Goal: Check status: Check status

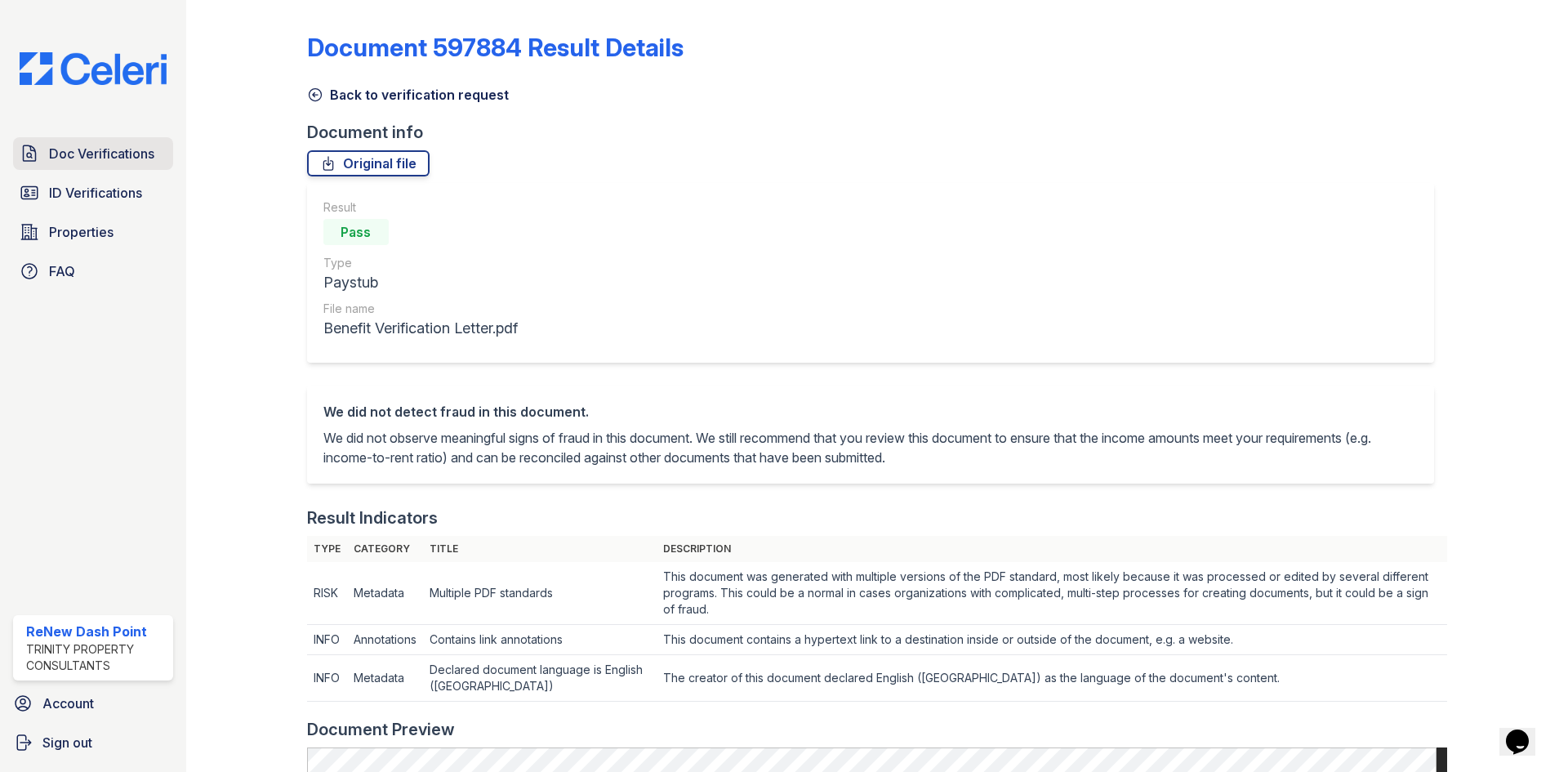
scroll to position [491, 0]
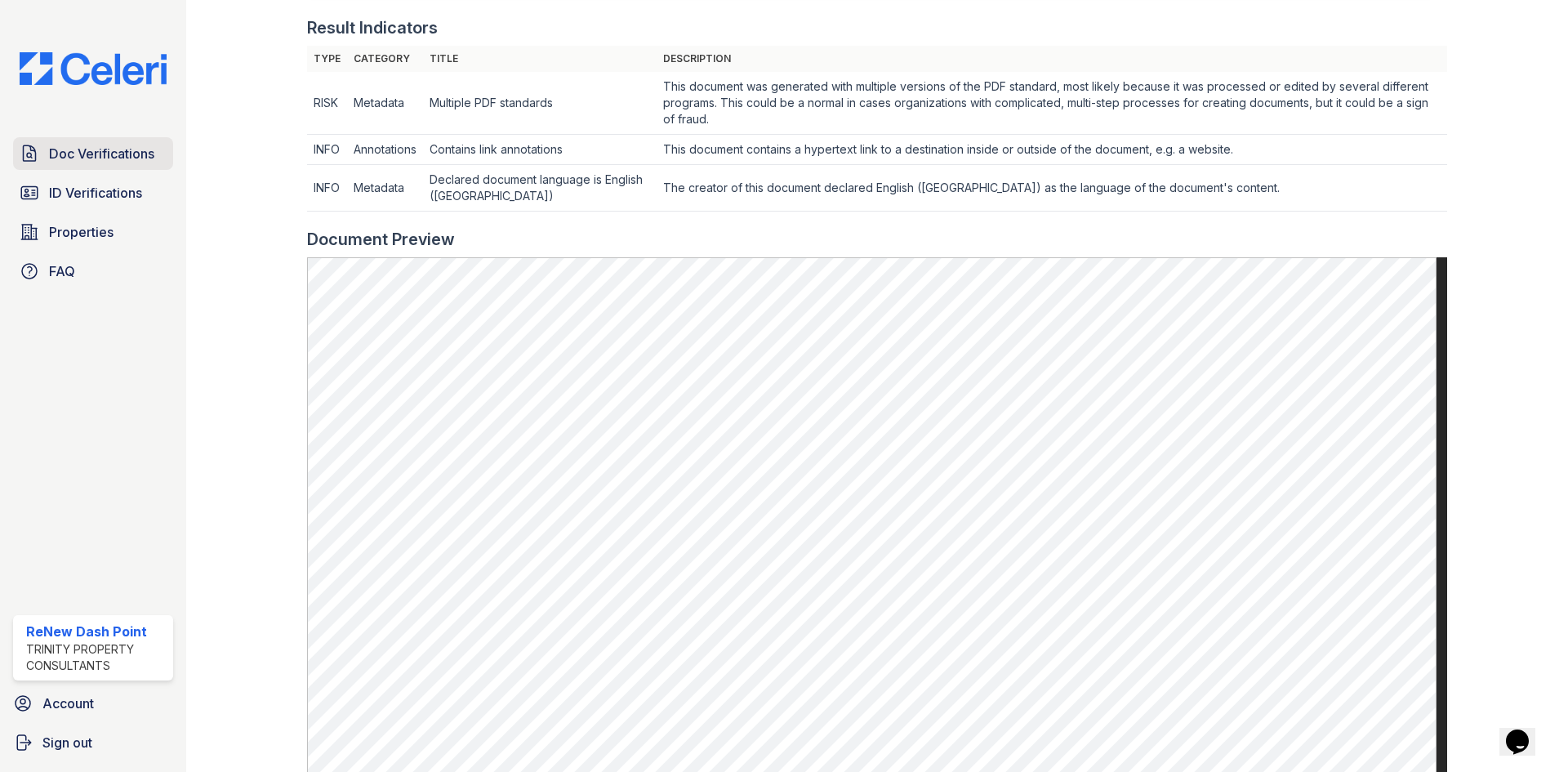
click at [40, 152] on link "Doc Verifications" at bounding box center [93, 154] width 160 height 33
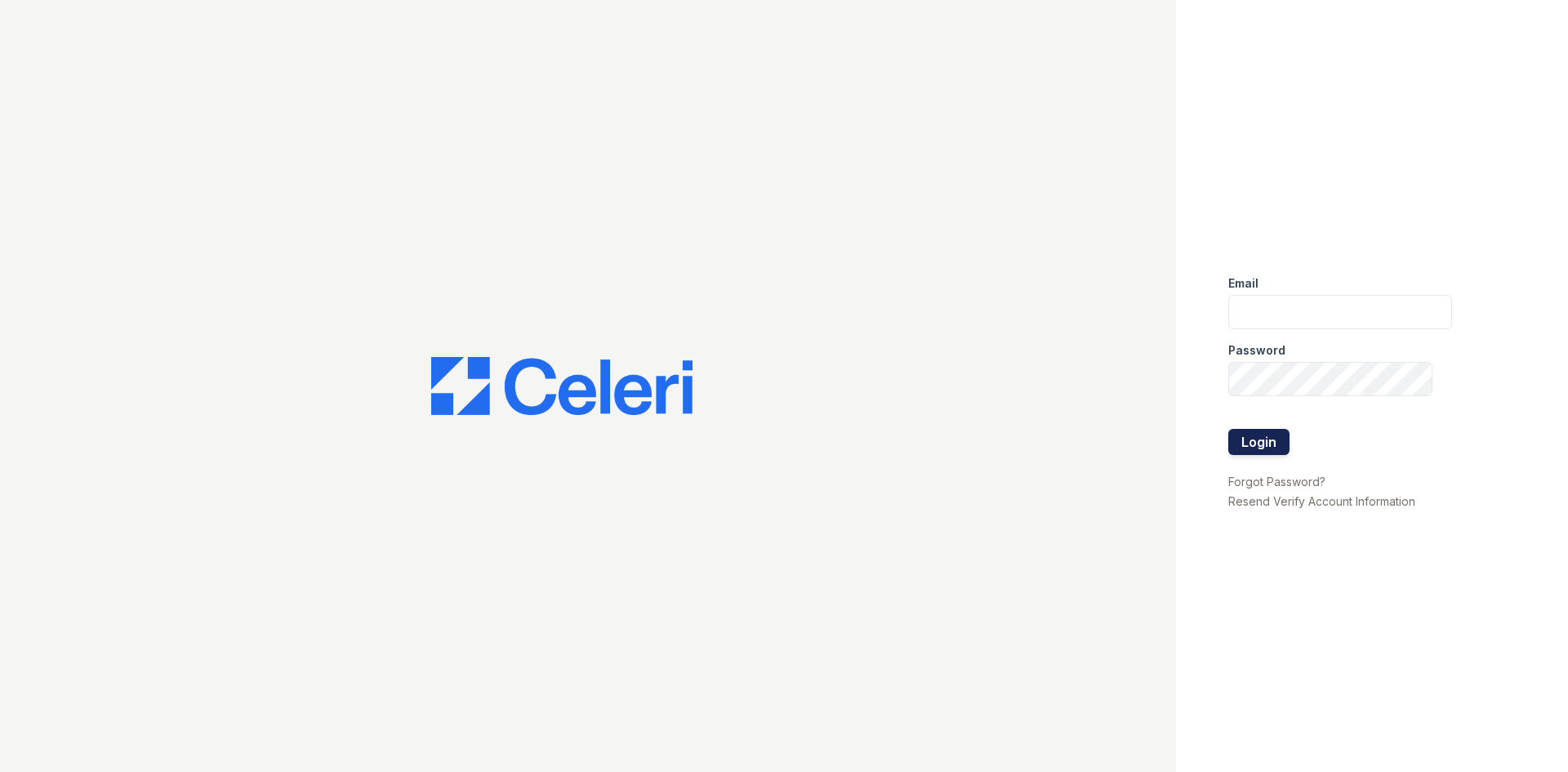
type input "renewdashpoint@trinity-pm.com"
click at [1245, 451] on button "Login" at bounding box center [1258, 442] width 61 height 26
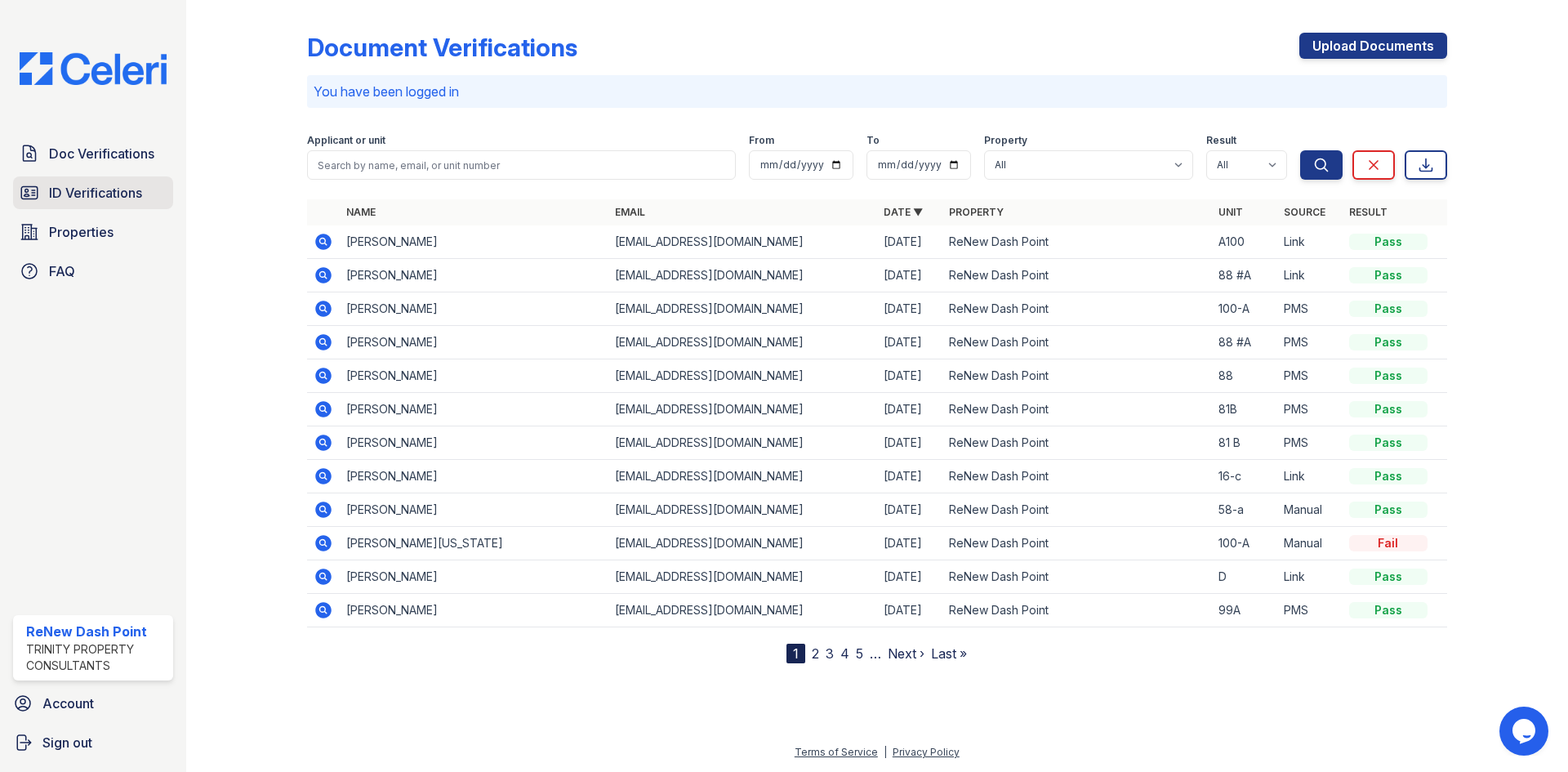
click at [106, 188] on span "ID Verifications" at bounding box center [95, 193] width 93 height 20
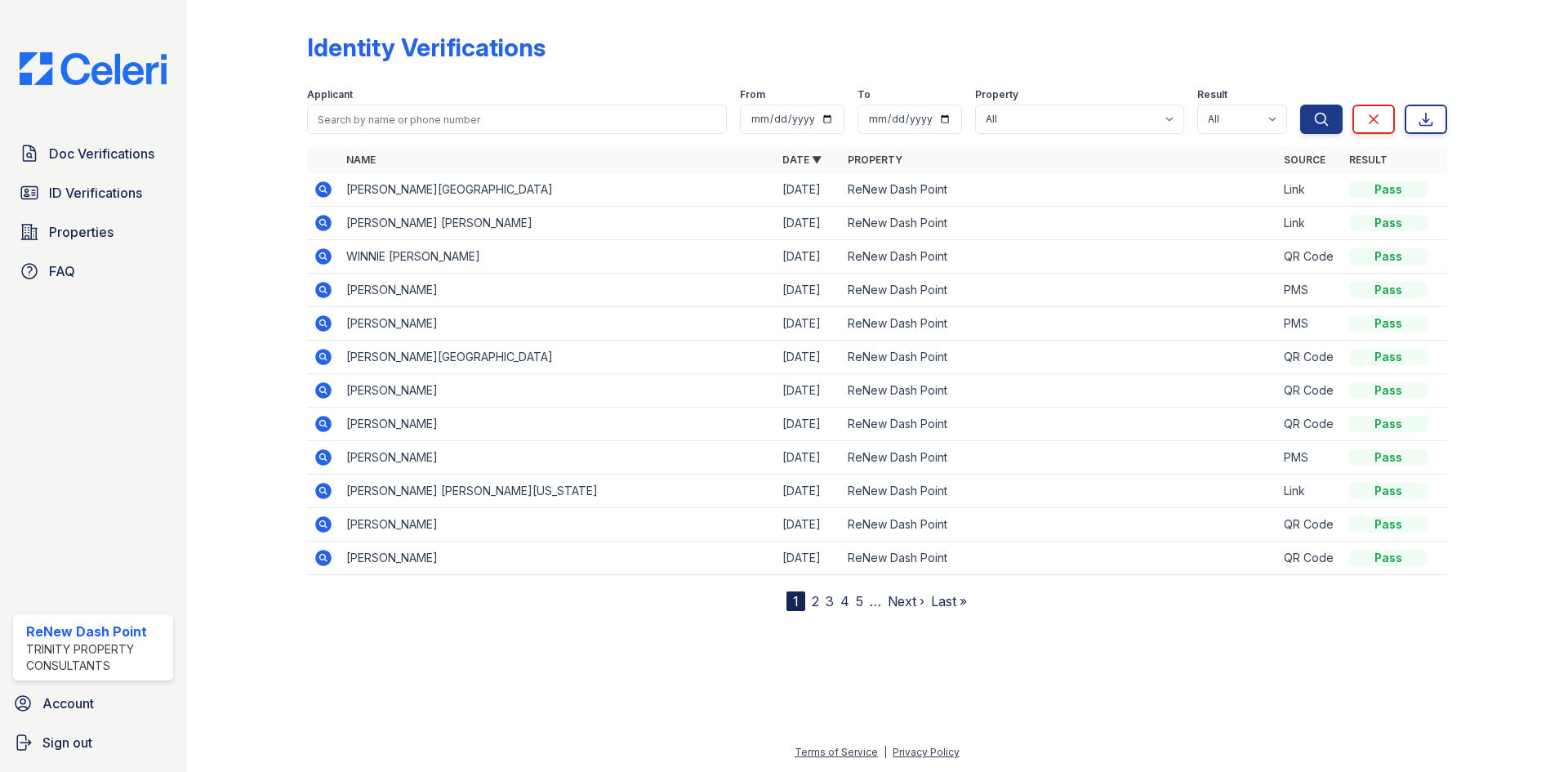
click at [322, 187] on icon at bounding box center [323, 189] width 20 height 20
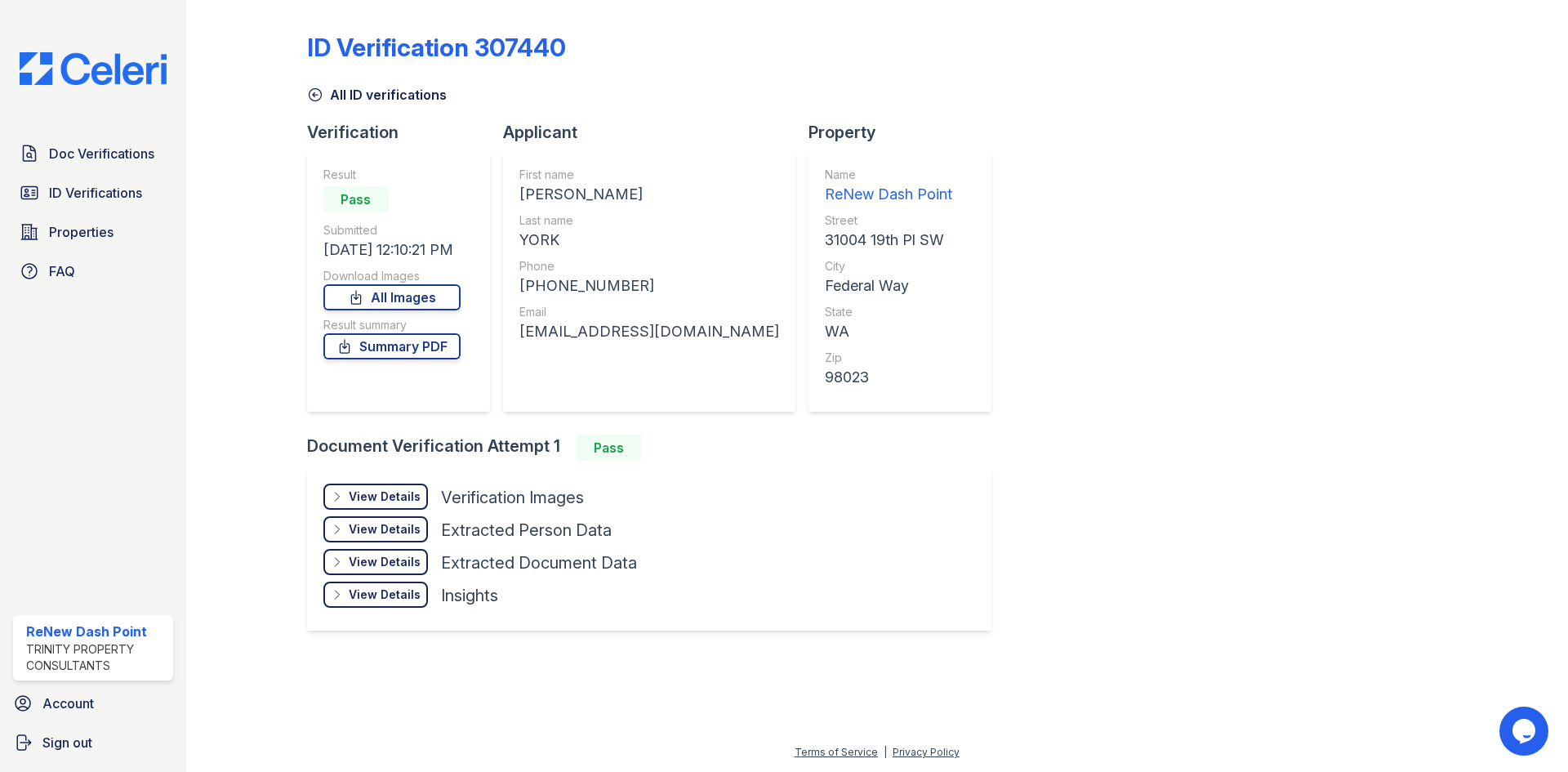
click at [378, 500] on div "View Details" at bounding box center [385, 497] width 72 height 16
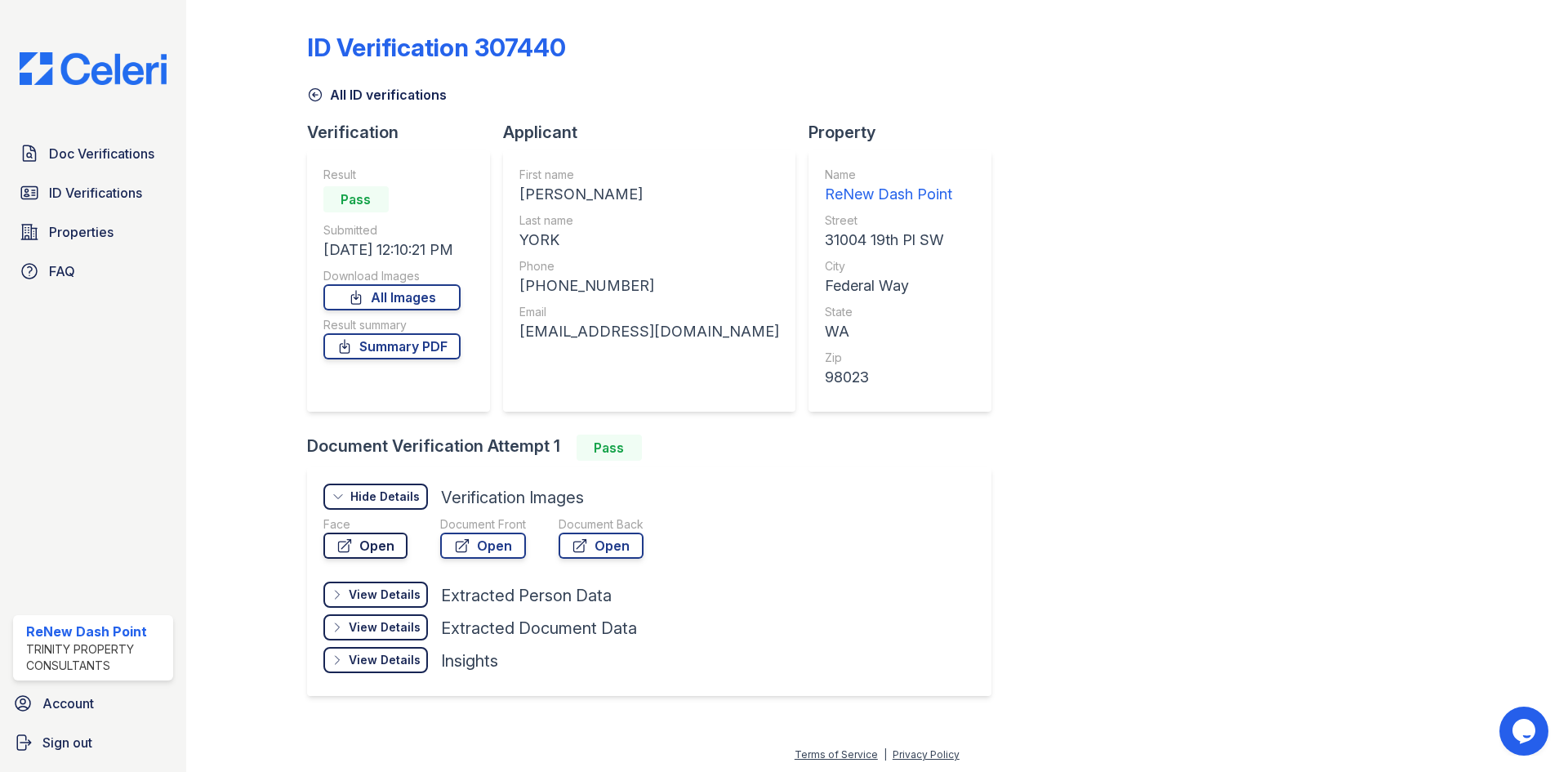
click at [375, 543] on link "Open" at bounding box center [366, 546] width 84 height 26
click at [516, 546] on link "Open" at bounding box center [483, 546] width 86 height 26
click at [79, 201] on span "ID Verifications" at bounding box center [95, 193] width 93 height 20
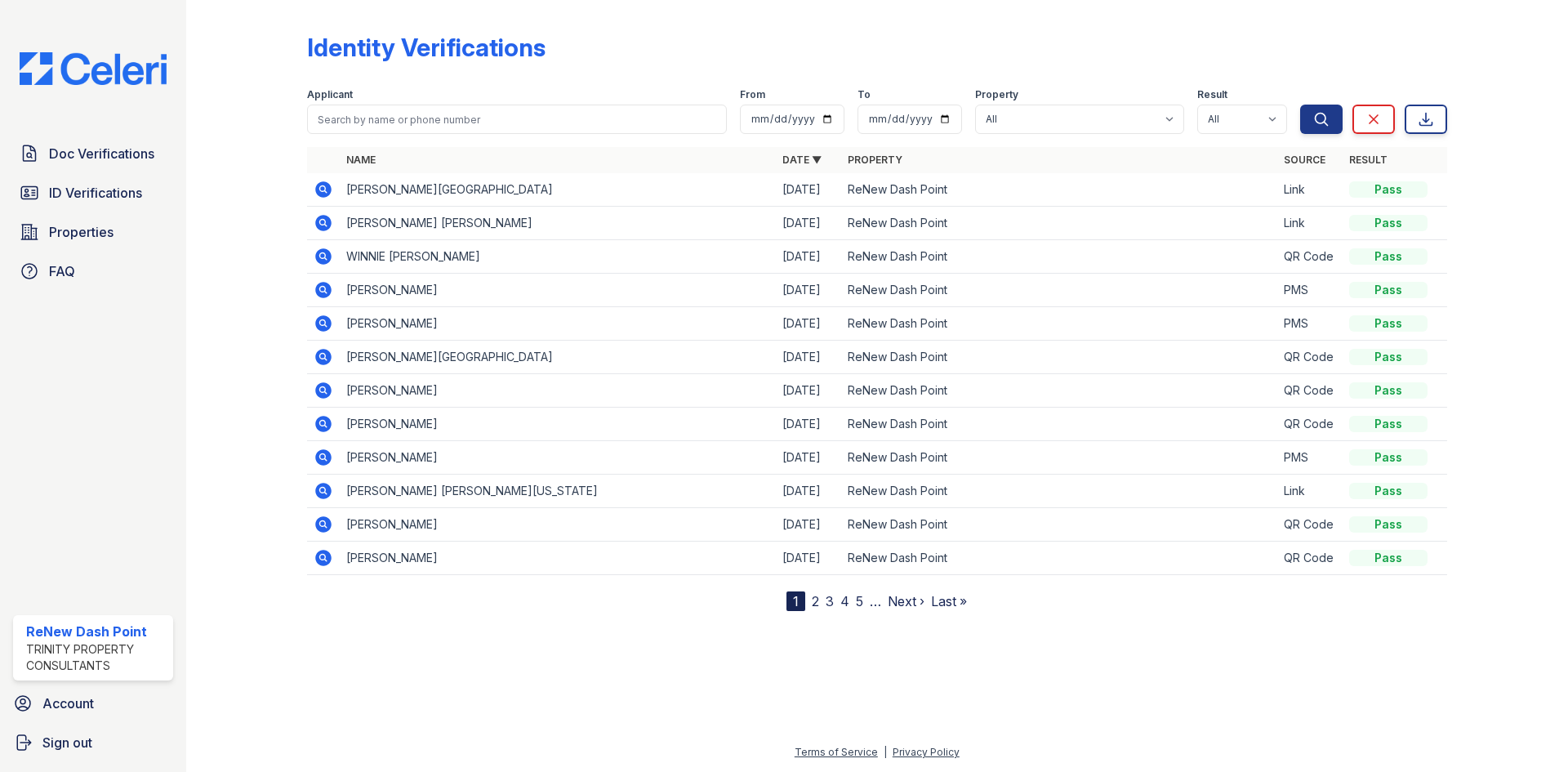
click at [317, 220] on icon at bounding box center [323, 223] width 16 height 16
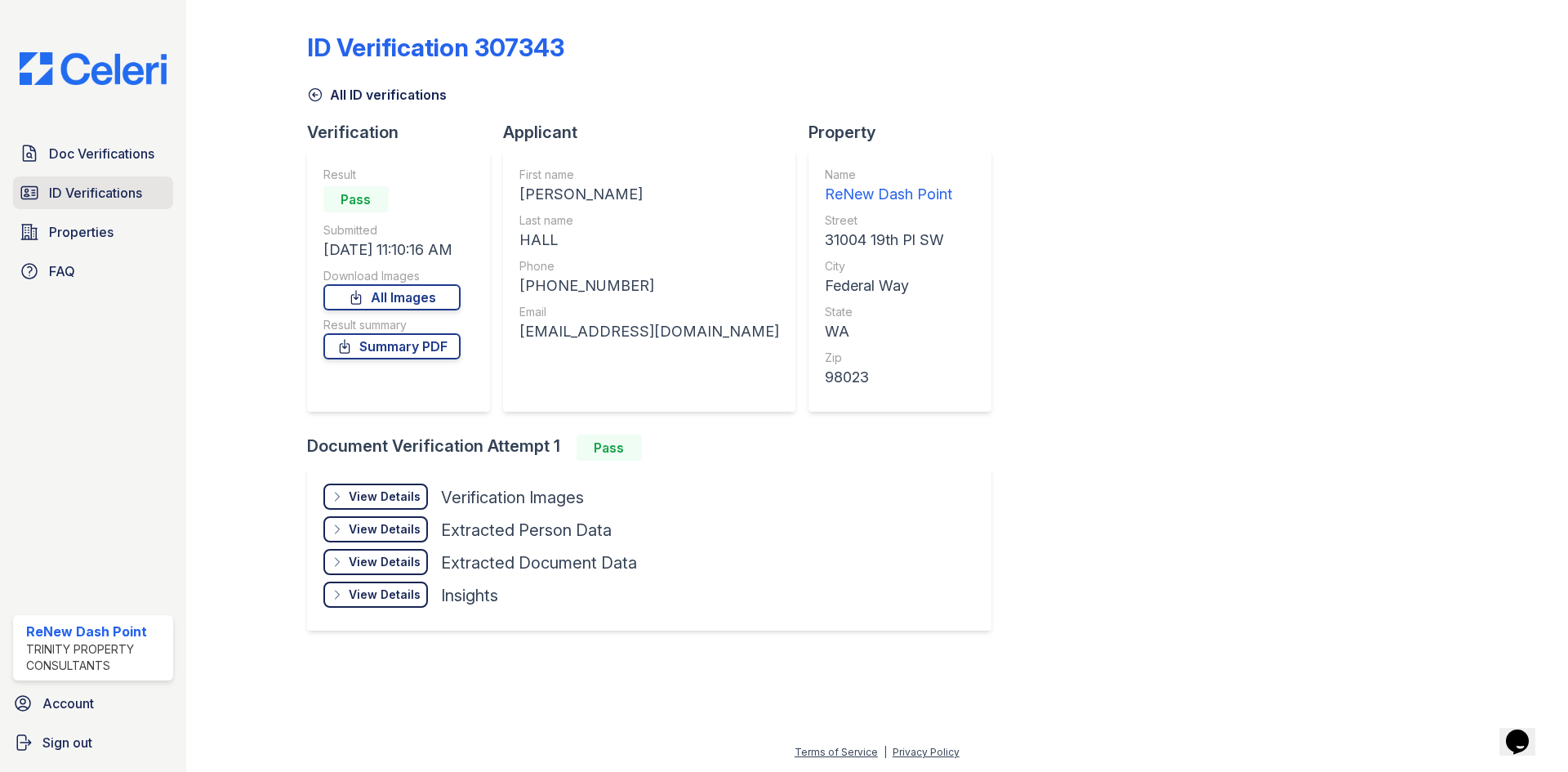
click at [133, 180] on link "ID Verifications" at bounding box center [93, 193] width 160 height 33
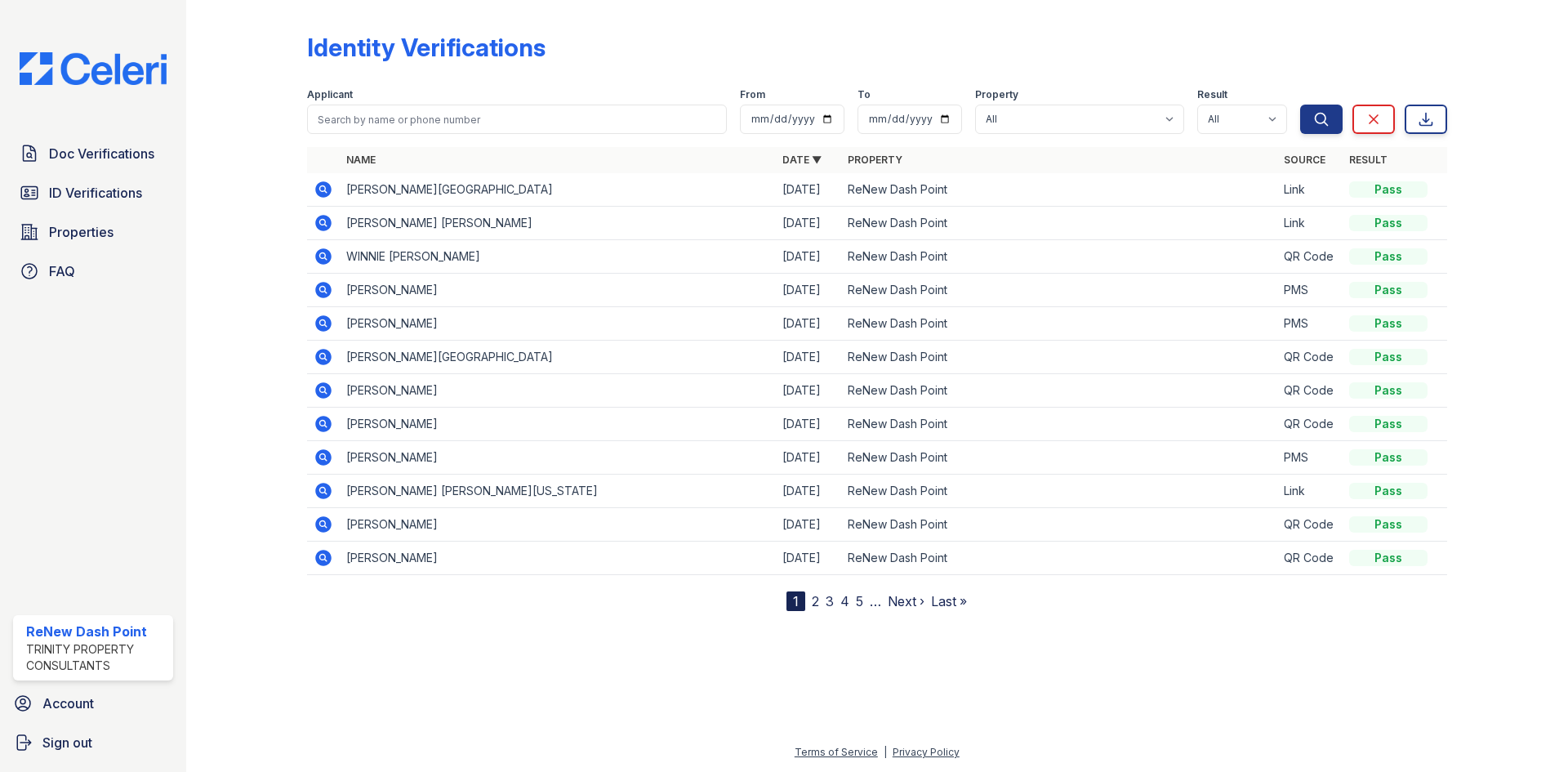
click at [320, 189] on icon at bounding box center [323, 189] width 20 height 20
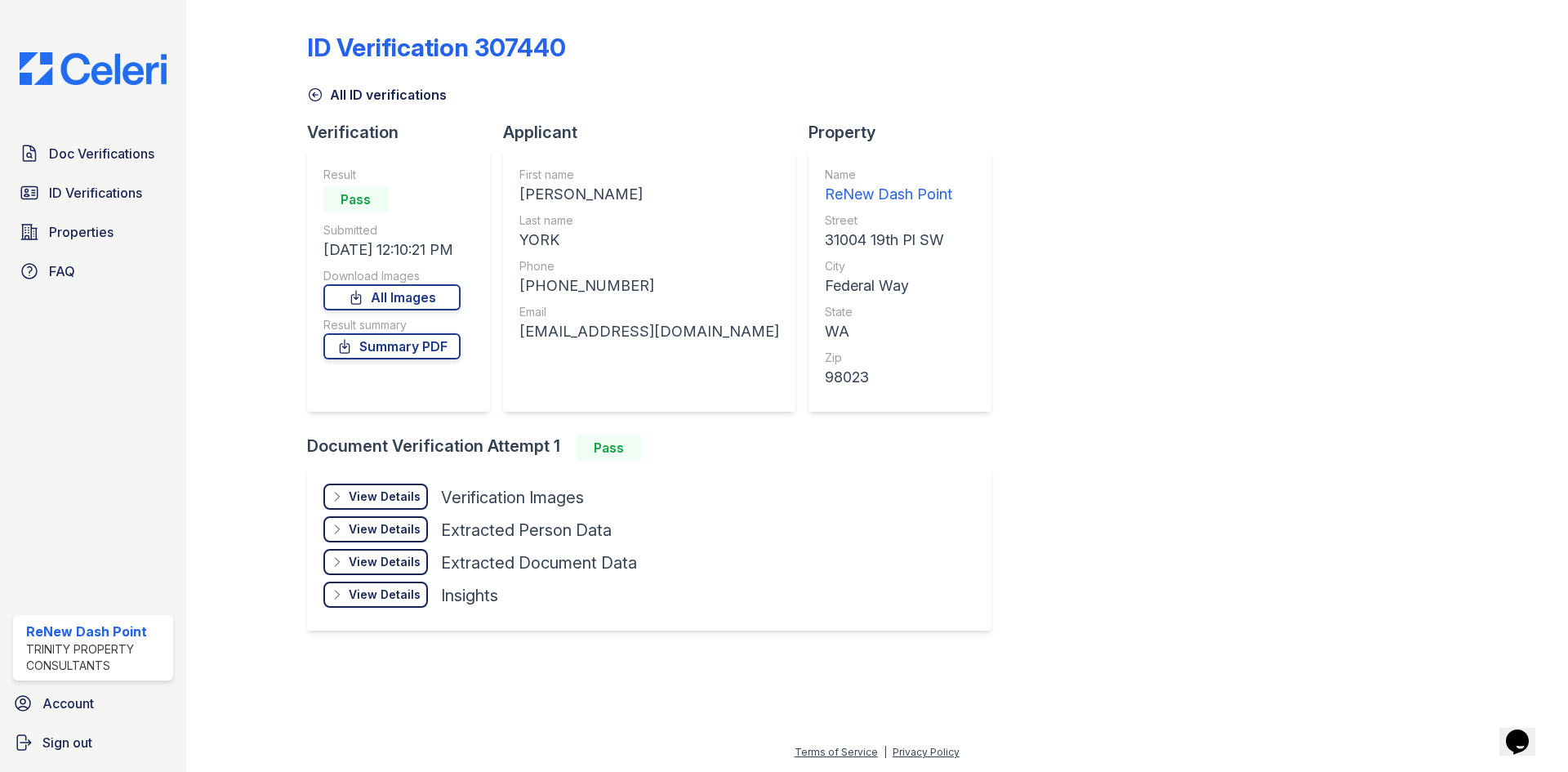
click at [394, 552] on div "View Details Details" at bounding box center [376, 562] width 105 height 26
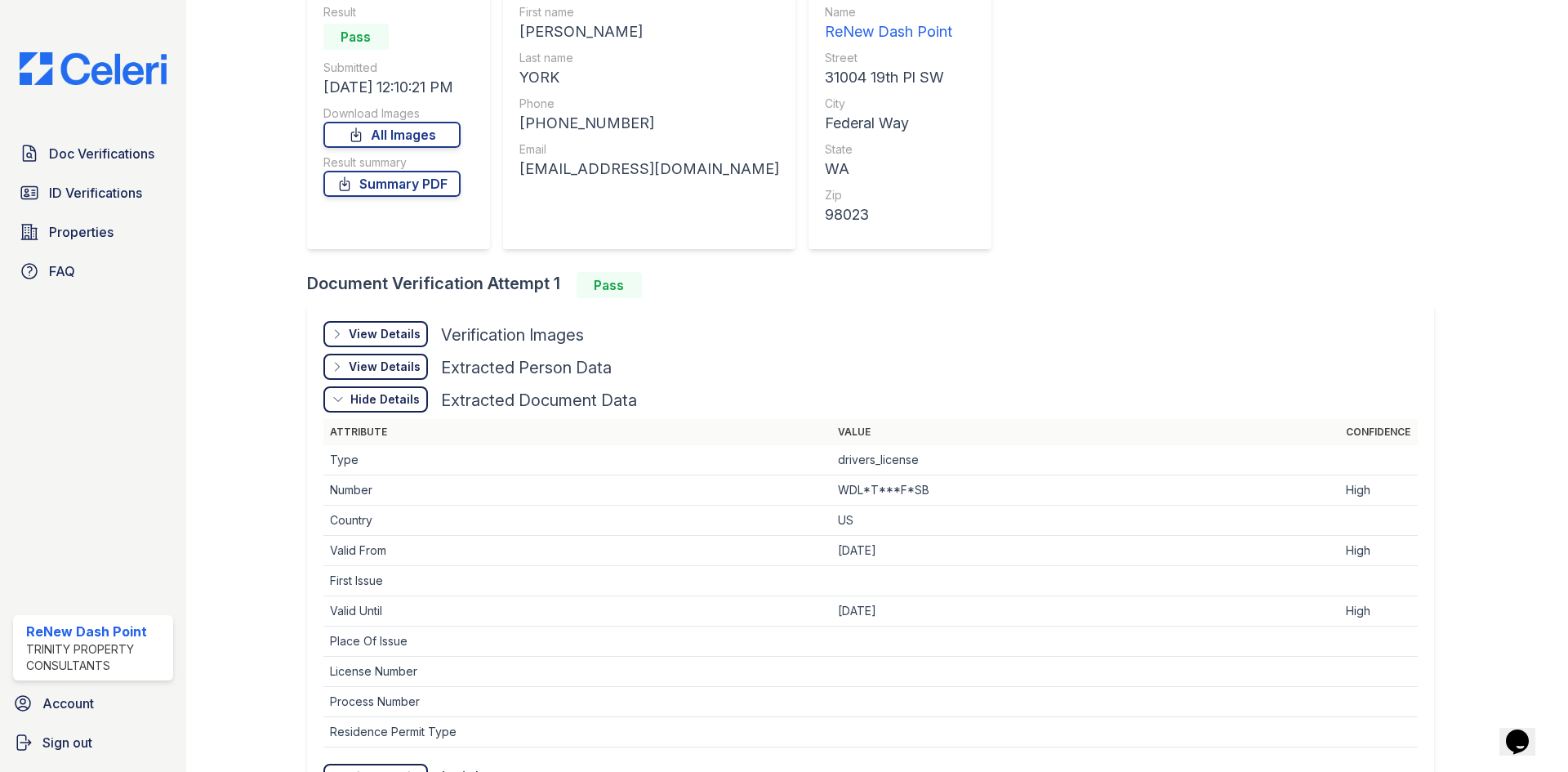
scroll to position [164, 0]
click at [381, 367] on div "View Details" at bounding box center [385, 366] width 72 height 16
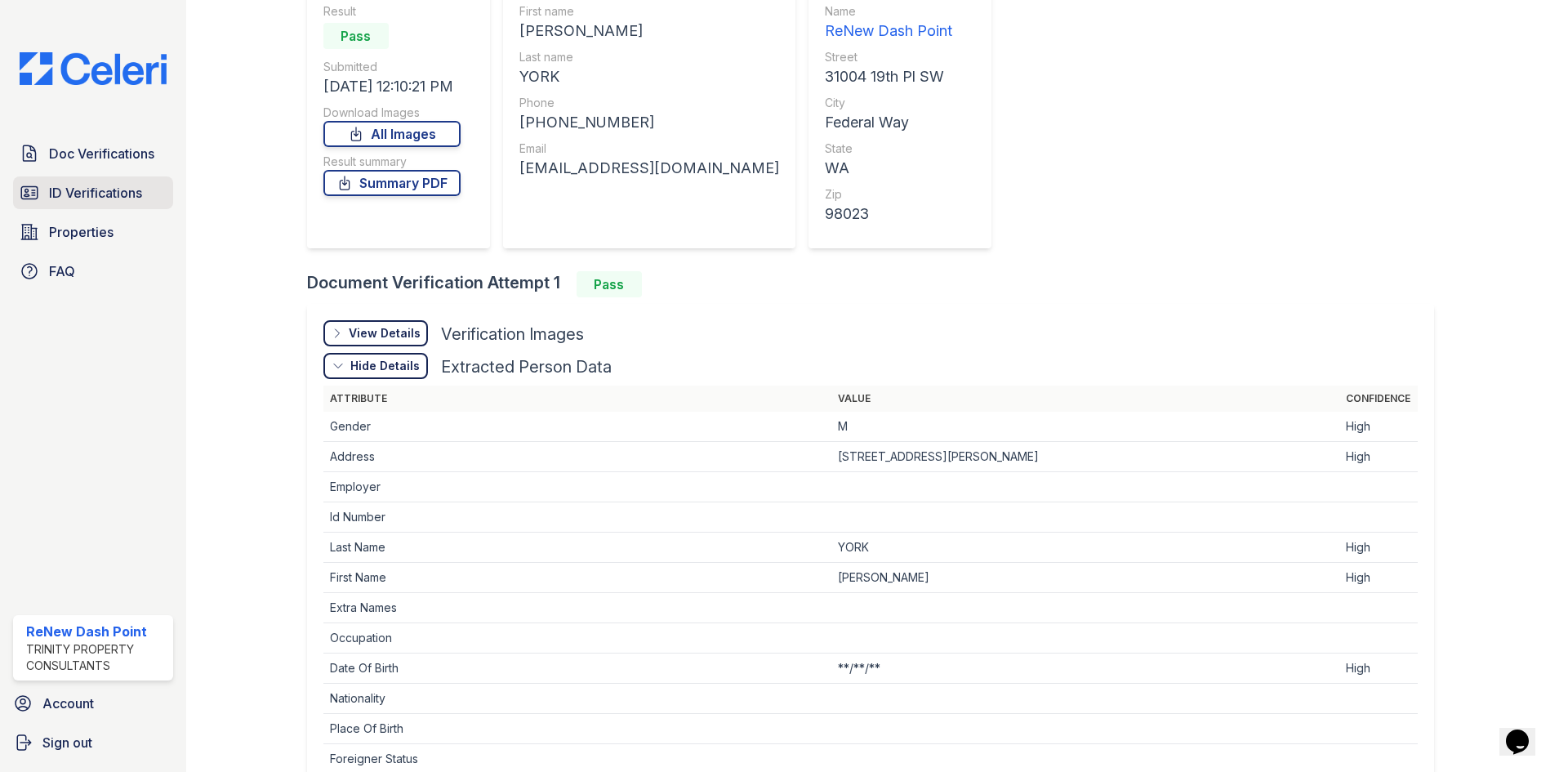
click at [109, 188] on span "ID Verifications" at bounding box center [95, 193] width 93 height 20
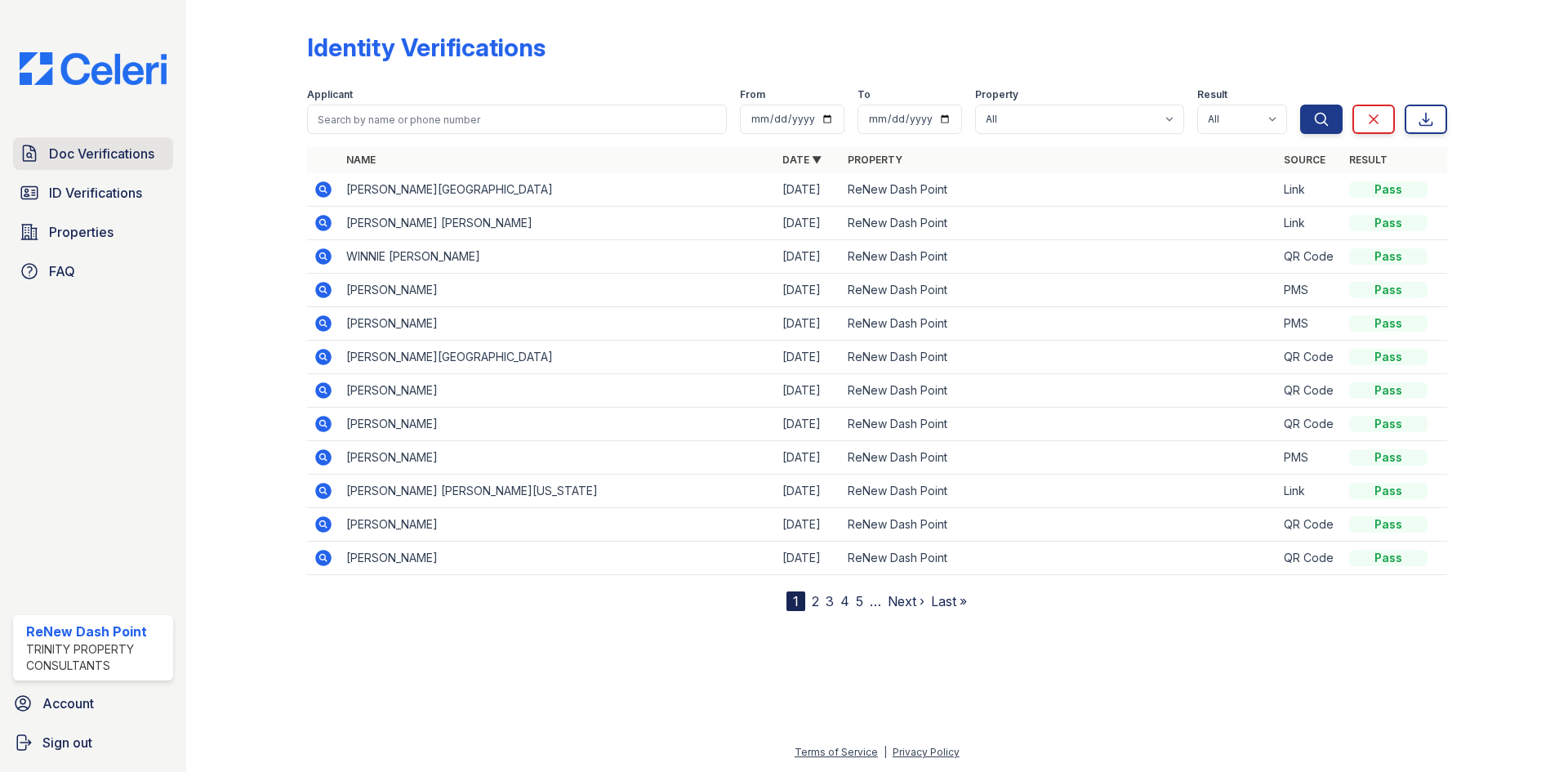
click at [92, 154] on span "Doc Verifications" at bounding box center [101, 153] width 106 height 20
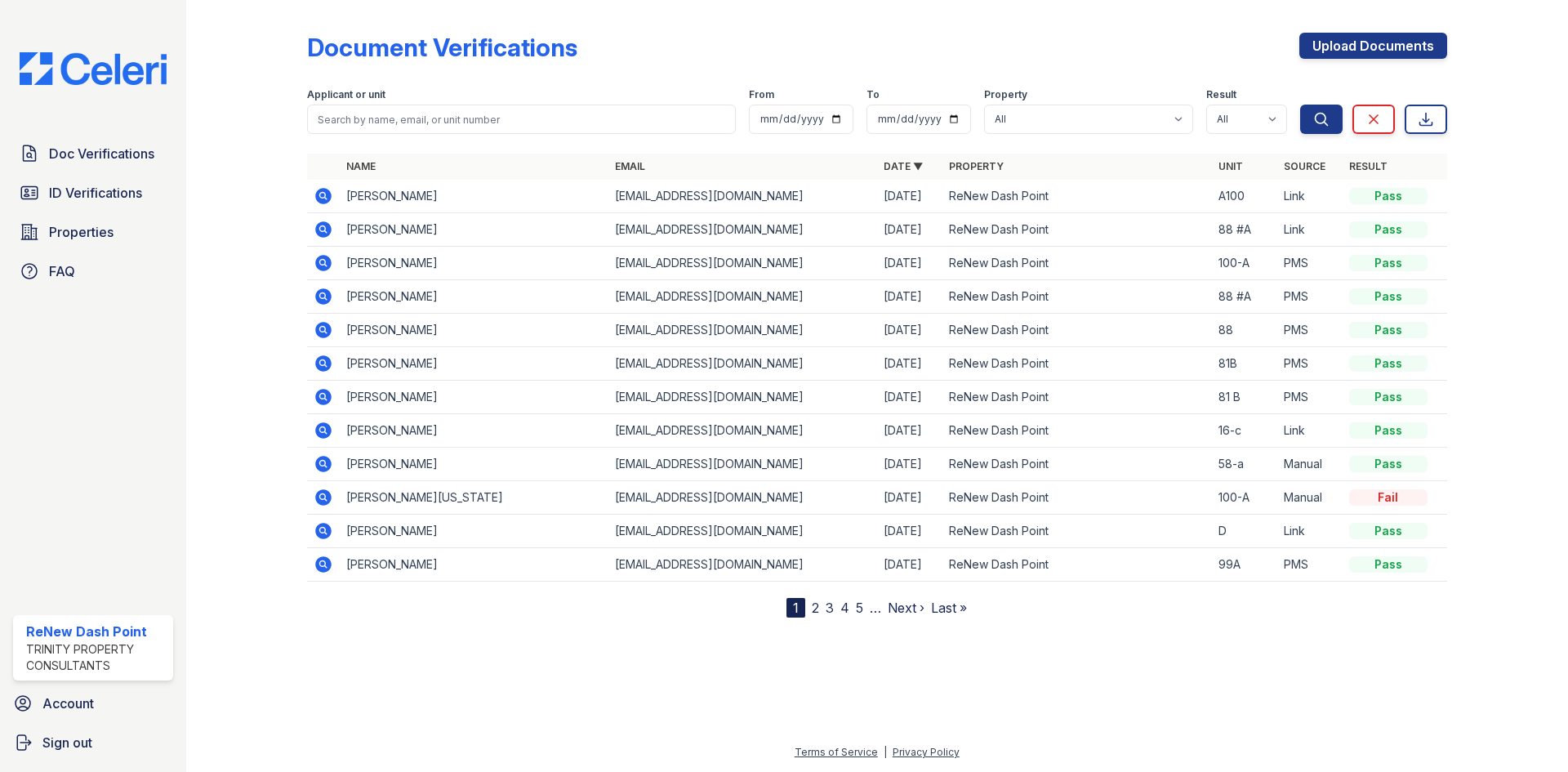
click at [82, 174] on div "Doc Verifications ID Verifications Properties FAQ" at bounding box center [93, 213] width 173 height 151
click at [71, 203] on span "ID Verifications" at bounding box center [95, 193] width 93 height 20
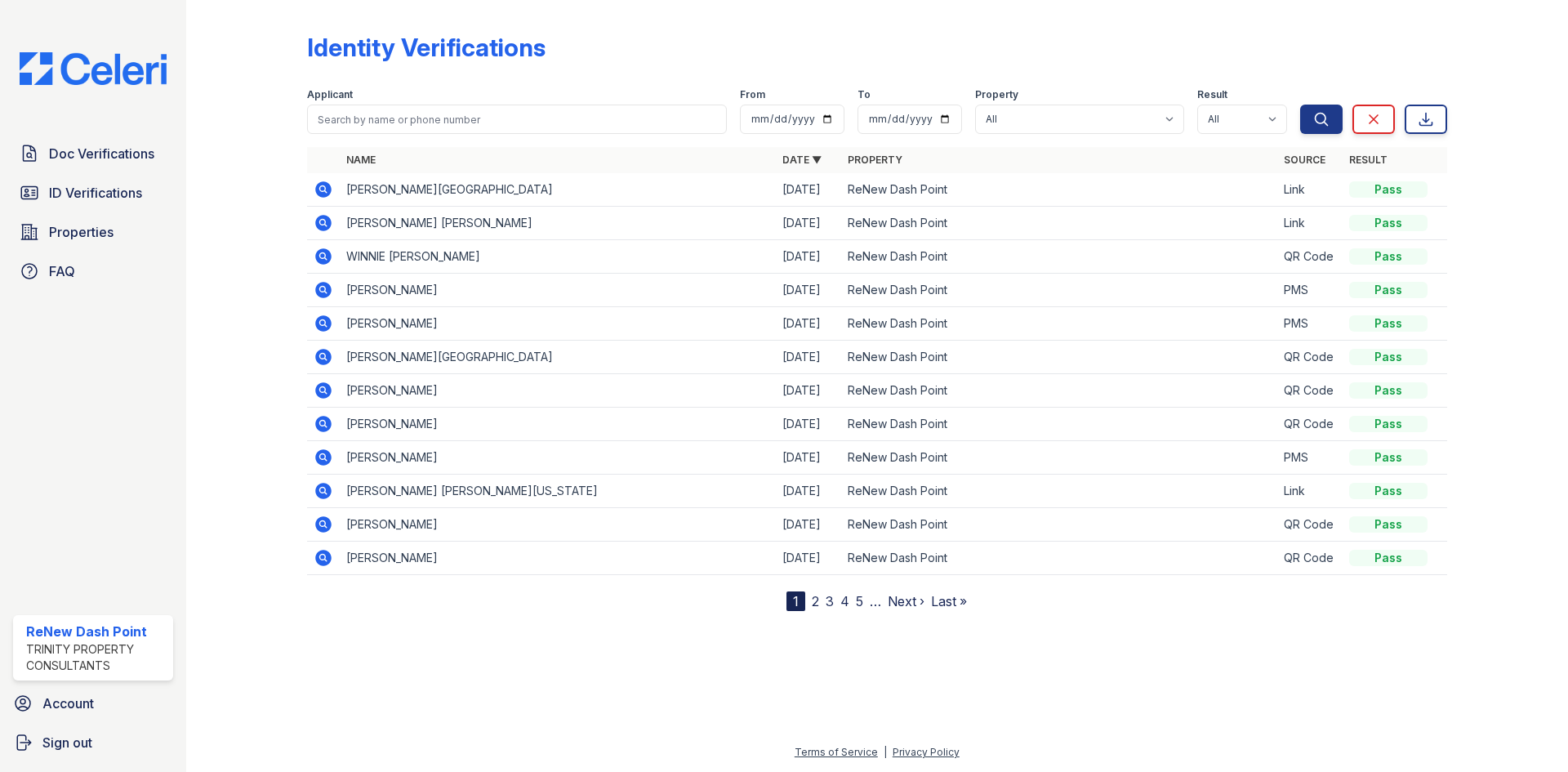
click at [319, 219] on icon at bounding box center [323, 223] width 16 height 16
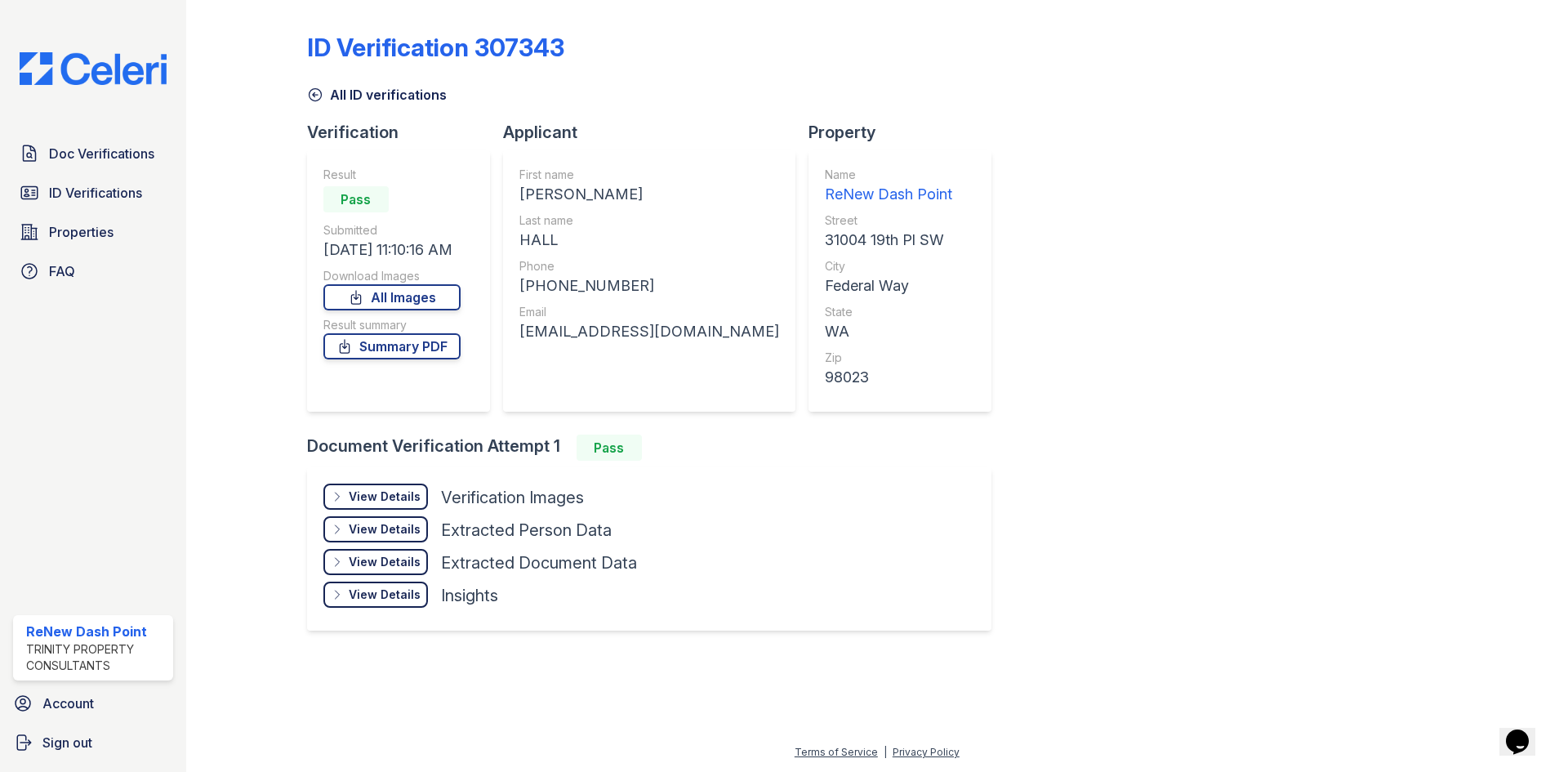
click at [396, 505] on div "View Details" at bounding box center [385, 497] width 72 height 16
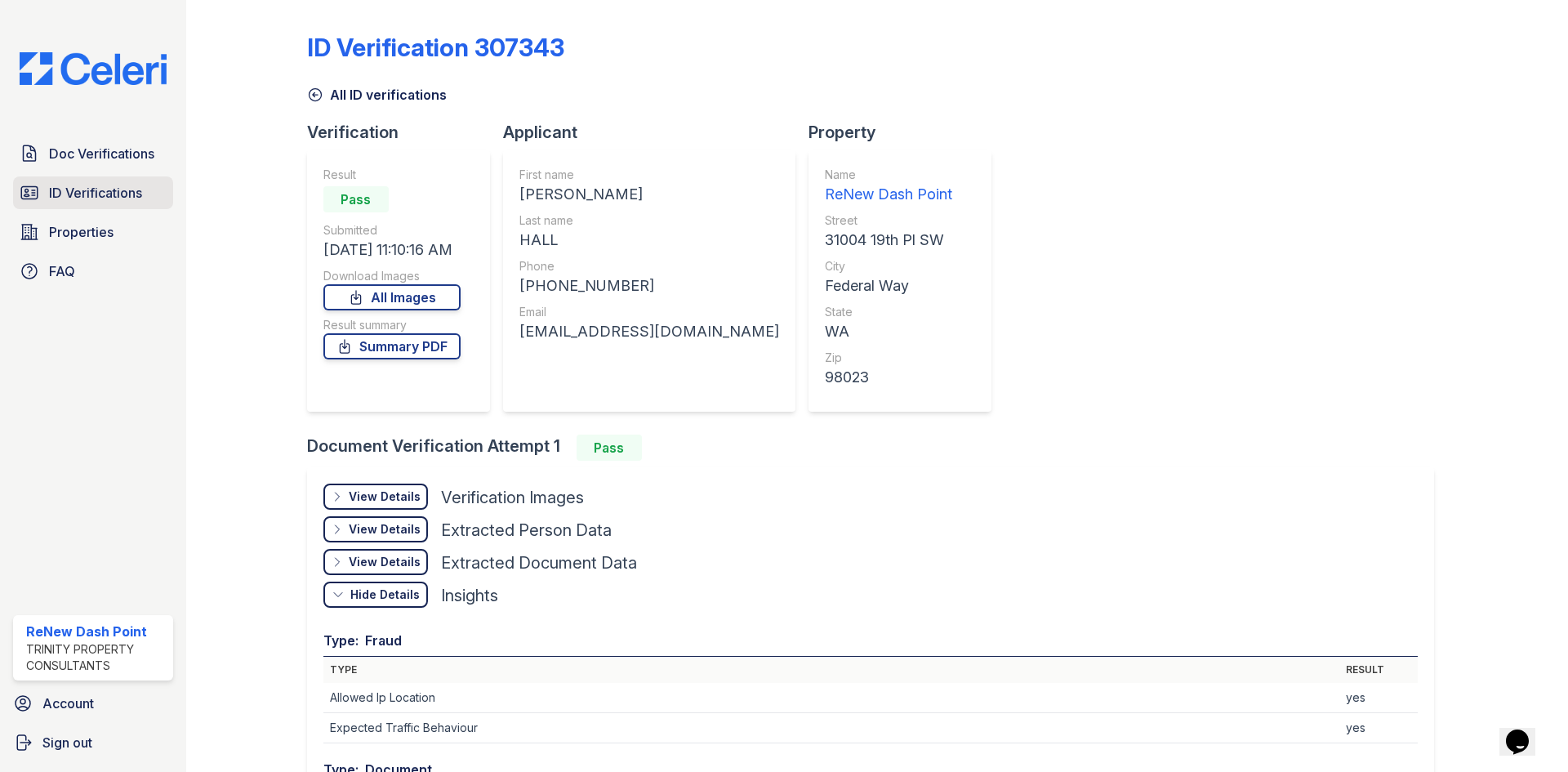
click at [99, 199] on span "ID Verifications" at bounding box center [95, 193] width 93 height 20
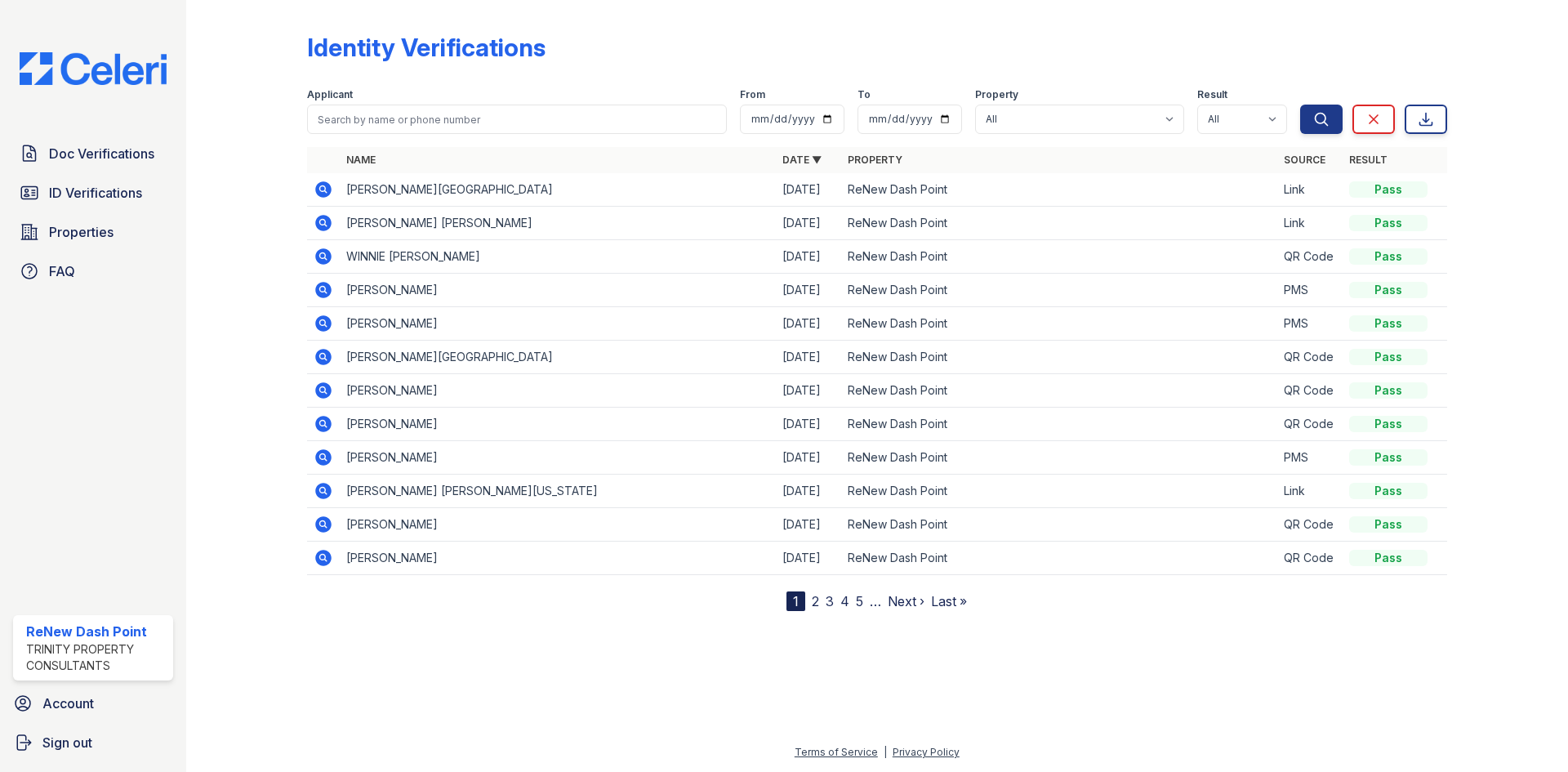
click at [108, 163] on span "Doc Verifications" at bounding box center [101, 153] width 106 height 20
